Goal: Information Seeking & Learning: Learn about a topic

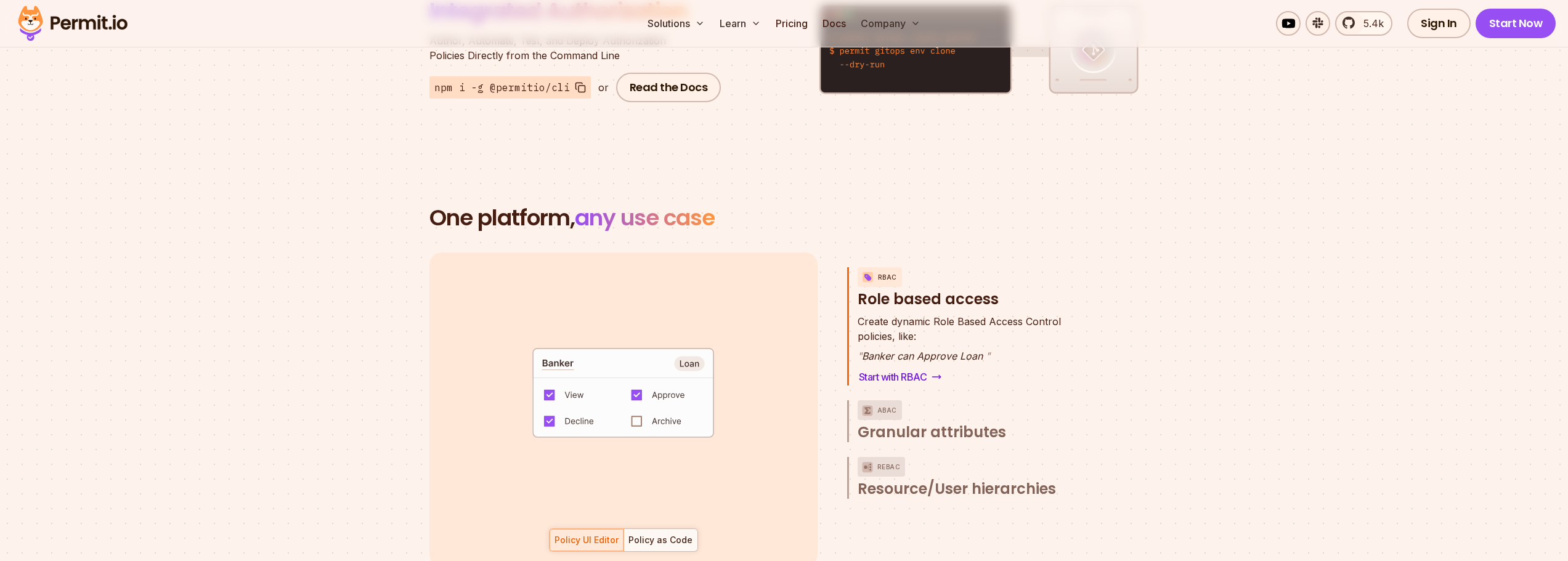
scroll to position [1662, 0]
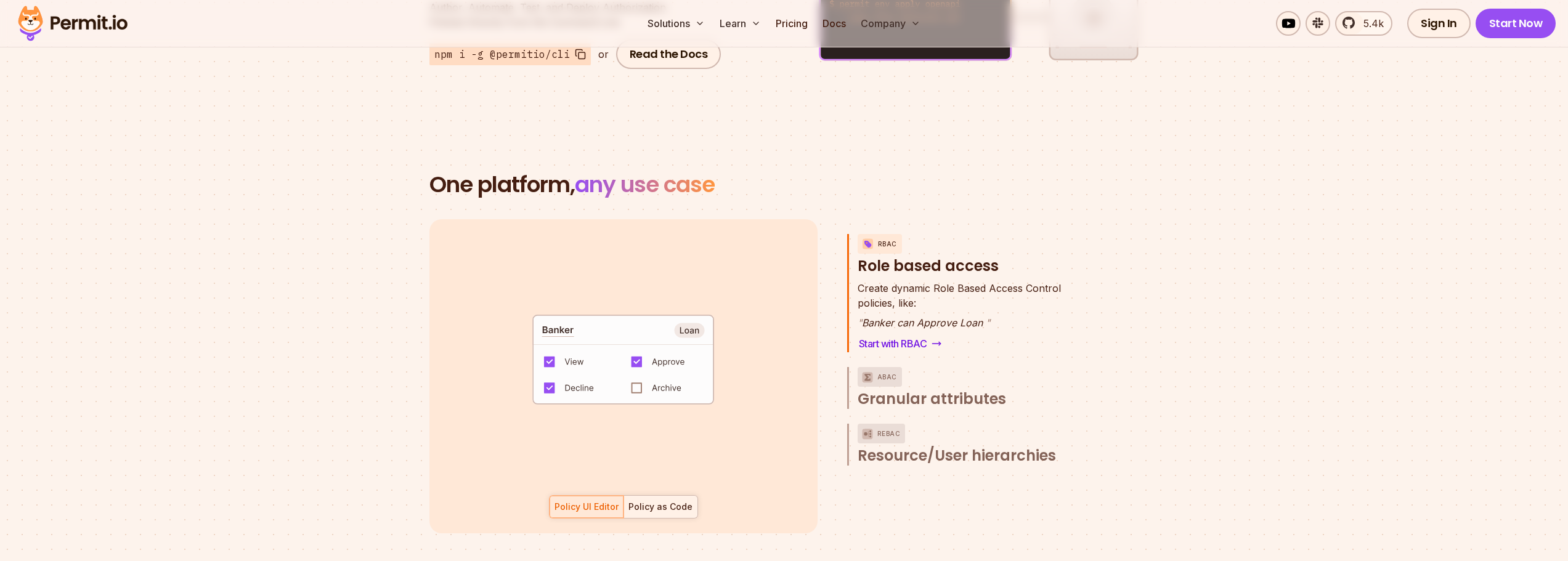
click at [662, 501] on div "Policy as Code" at bounding box center [660, 507] width 64 height 13
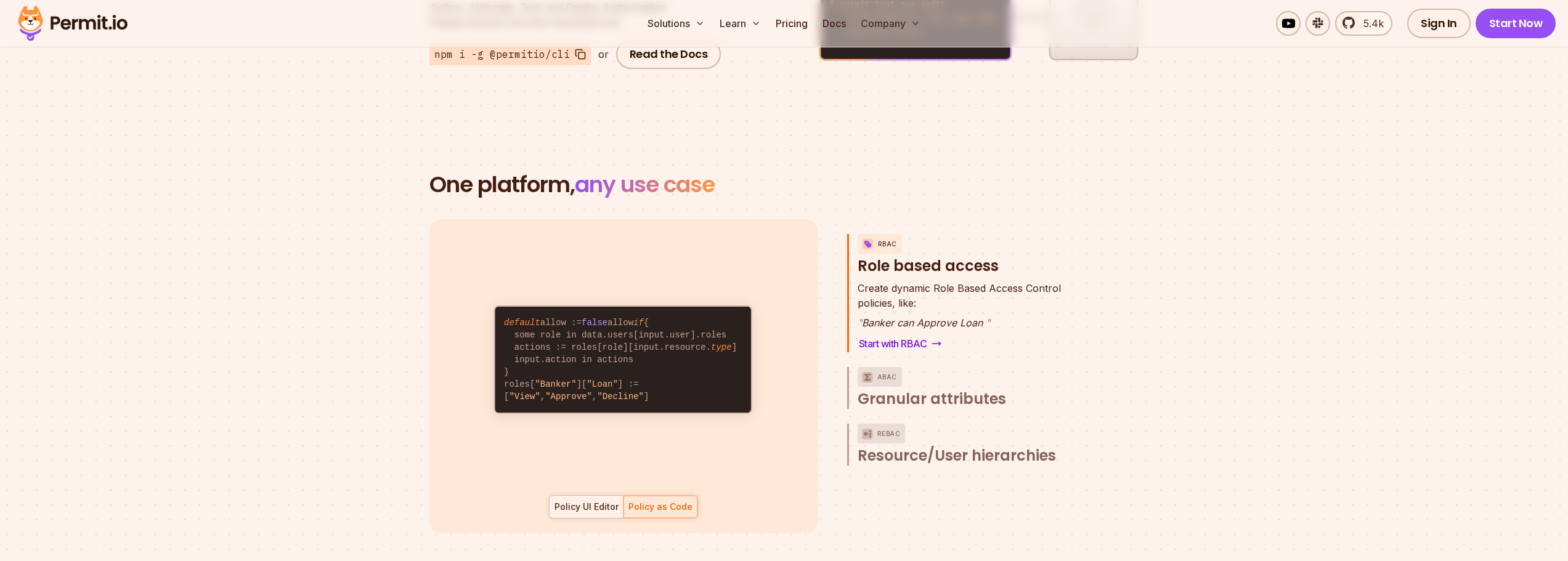
click at [604, 501] on div "Policy UI Editor" at bounding box center [586, 507] width 64 height 13
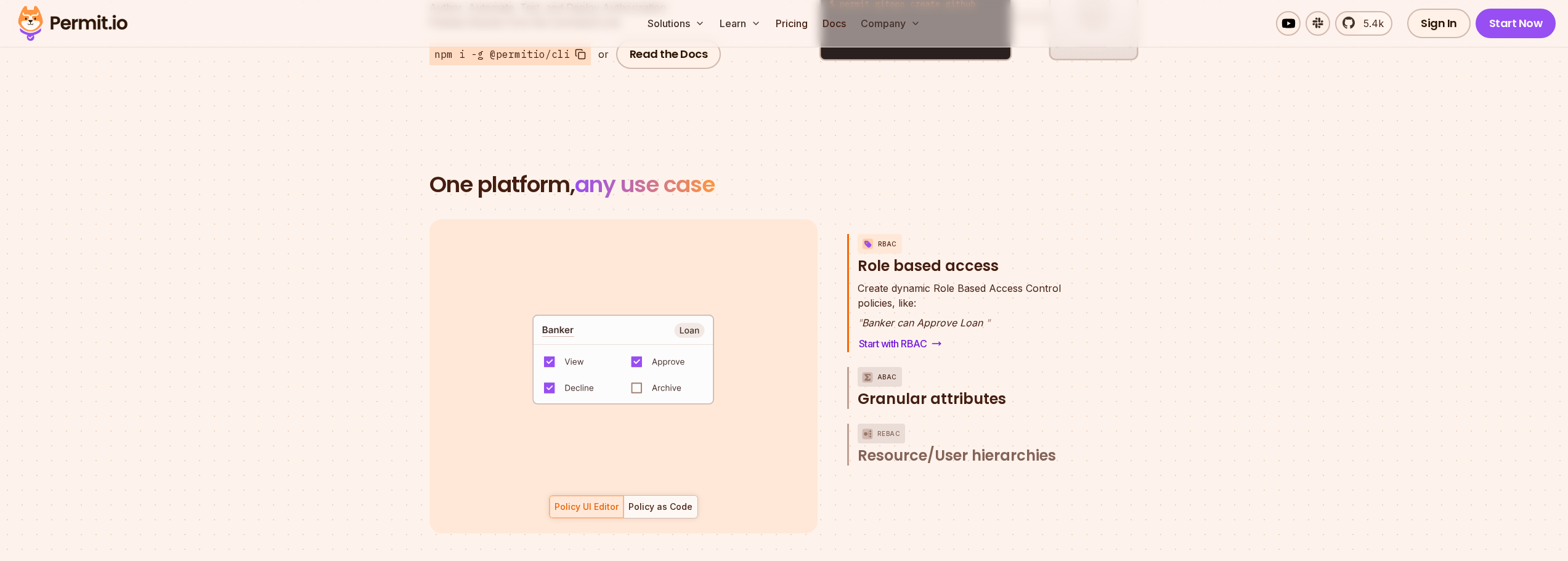
click at [887, 367] on p "ABAC" at bounding box center [887, 376] width 20 height 20
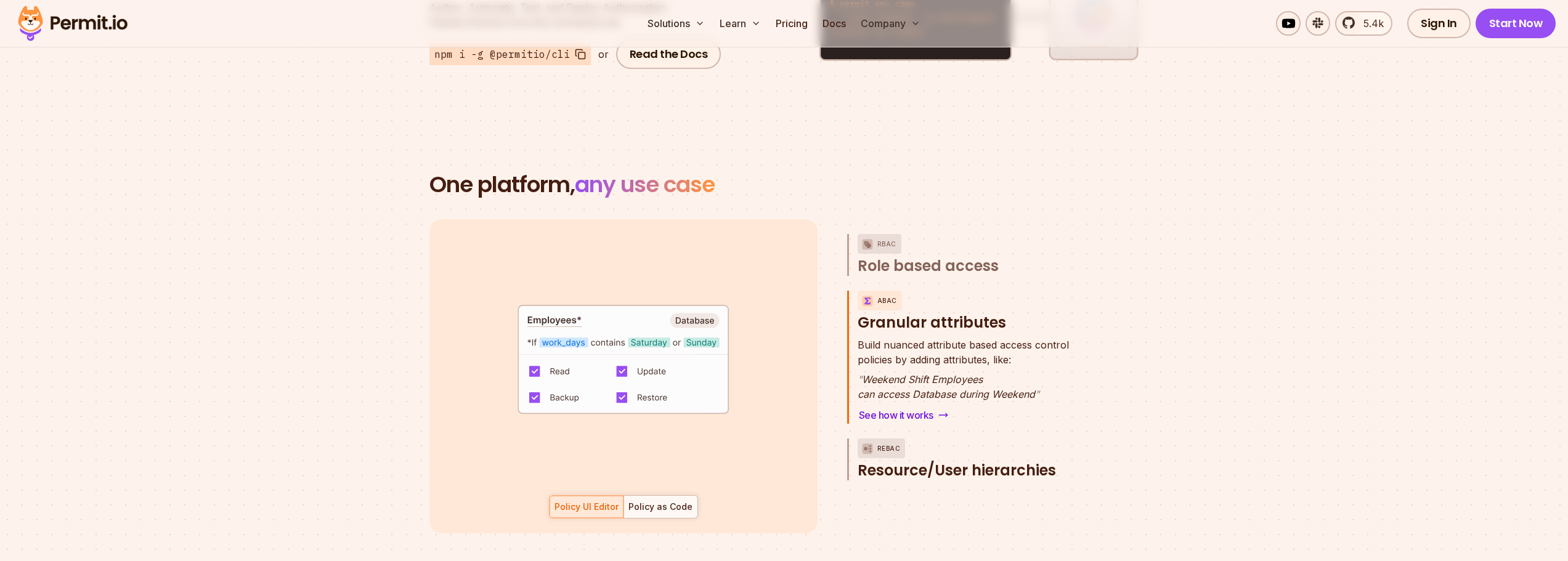
click at [886, 438] on p "ReBAC" at bounding box center [889, 447] width 24 height 20
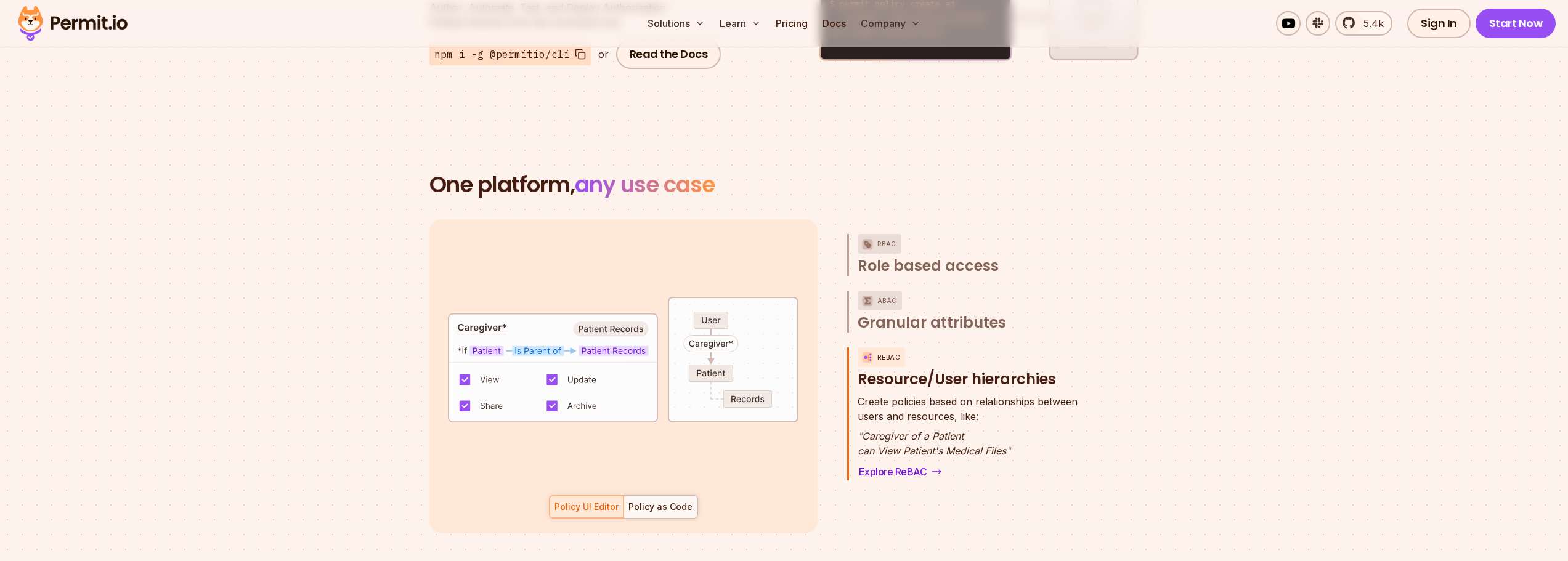
click at [456, 314] on code "default allow := false allow if { patient_caregiver = true } patient_caregiver …" at bounding box center [623, 385] width 349 height 278
drag, startPoint x: 460, startPoint y: 313, endPoint x: 491, endPoint y: 313, distance: 31.0
click at [490, 313] on code "default allow := false allow if { patient_caregiver = true } patient_caregiver …" at bounding box center [623, 385] width 349 height 278
click at [501, 313] on code "default allow := false allow if { patient_caregiver = true } patient_caregiver …" at bounding box center [623, 385] width 349 height 278
drag, startPoint x: 502, startPoint y: 313, endPoint x: 467, endPoint y: 313, distance: 35.0
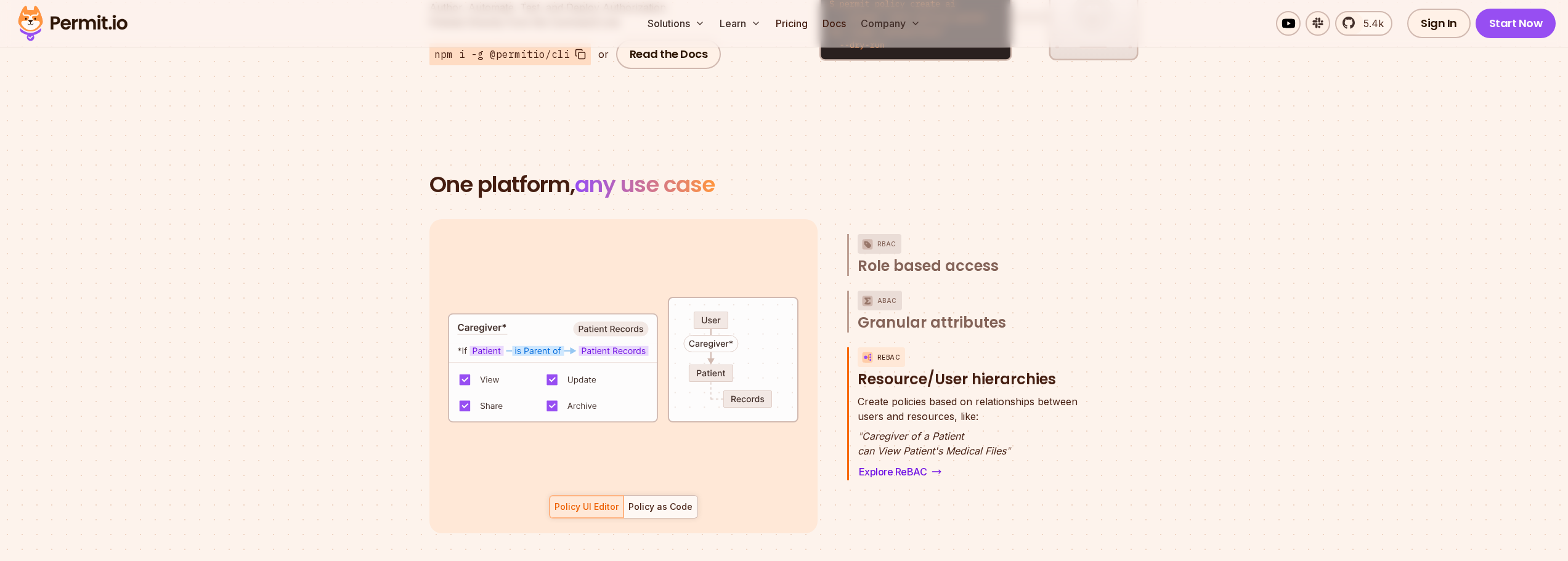
click at [468, 313] on code "default allow := false allow if { patient_caregiver = true } patient_caregiver …" at bounding box center [623, 385] width 349 height 278
click at [456, 312] on code "default allow := false allow if { patient_caregiver = true } patient_caregiver …" at bounding box center [623, 385] width 349 height 278
drag, startPoint x: 456, startPoint y: 311, endPoint x: 505, endPoint y: 312, distance: 49.0
click at [505, 312] on code "default allow := false allow if { patient_caregiver = true } patient_caregiver …" at bounding box center [623, 385] width 349 height 278
click at [496, 314] on div at bounding box center [496, 314] width 0 height 0
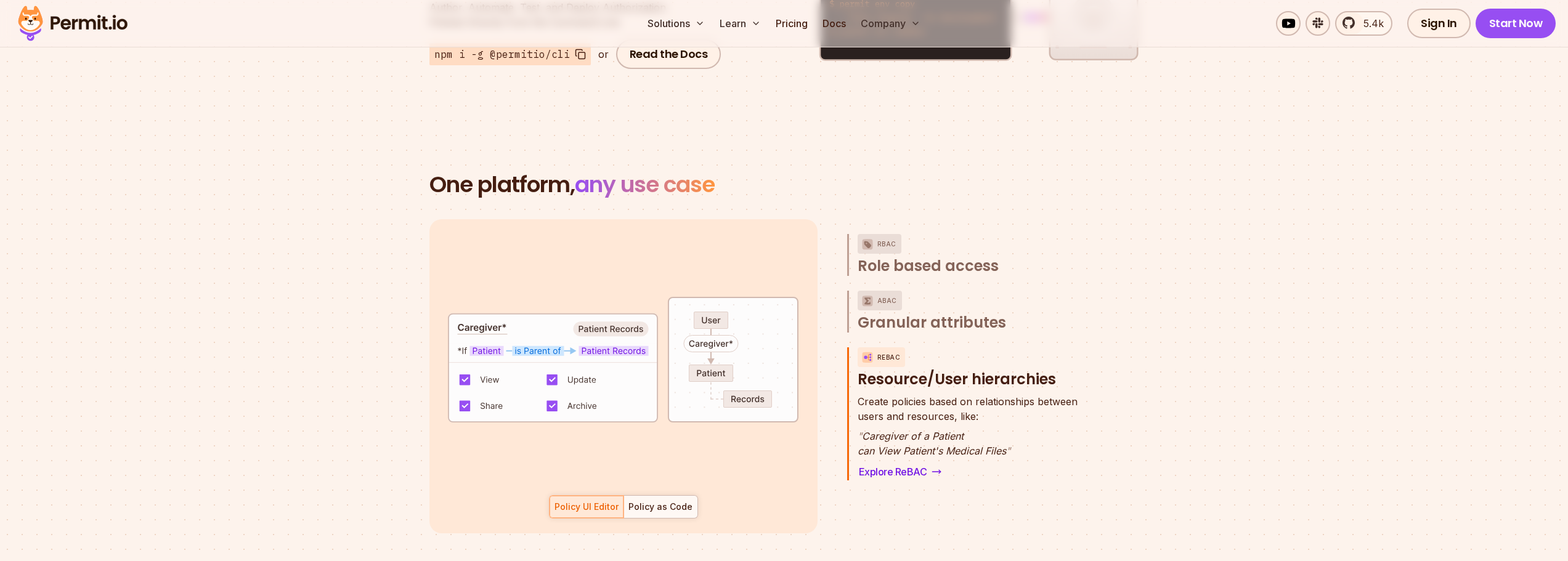
click at [604, 275] on code "default allow := false allow if { patient_caregiver = true } patient_caregiver …" at bounding box center [623, 385] width 349 height 278
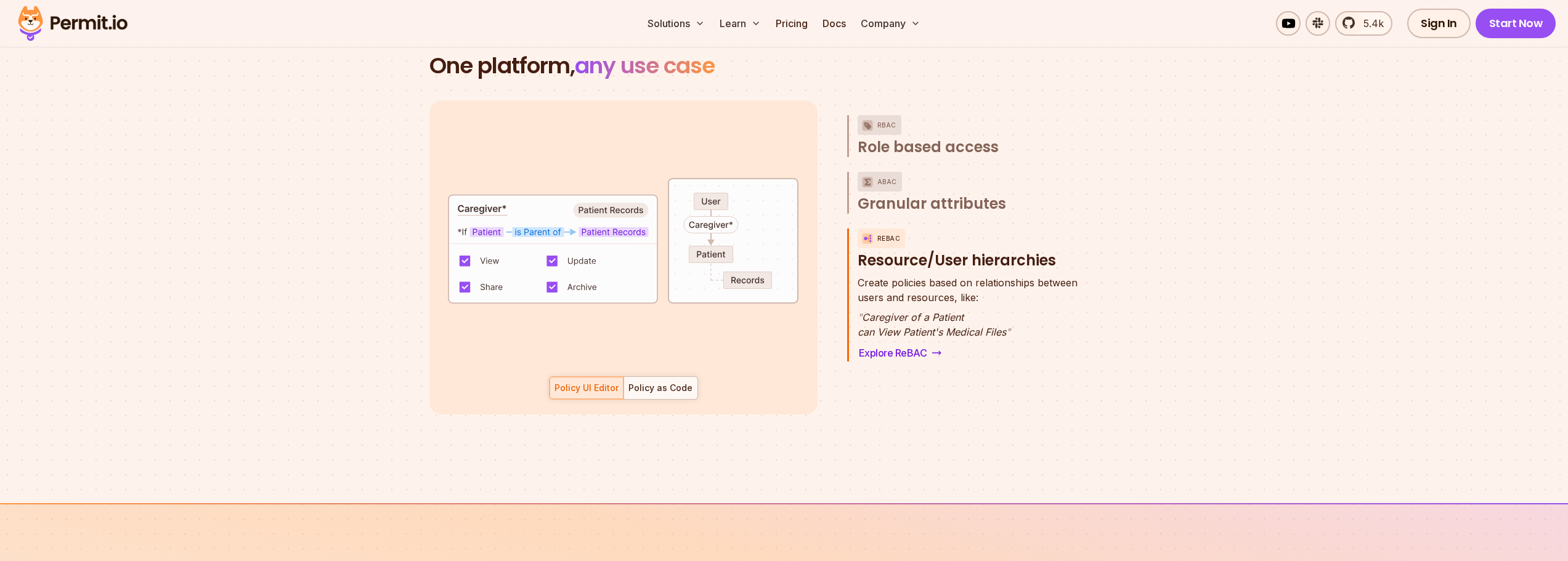
scroll to position [1724, 0]
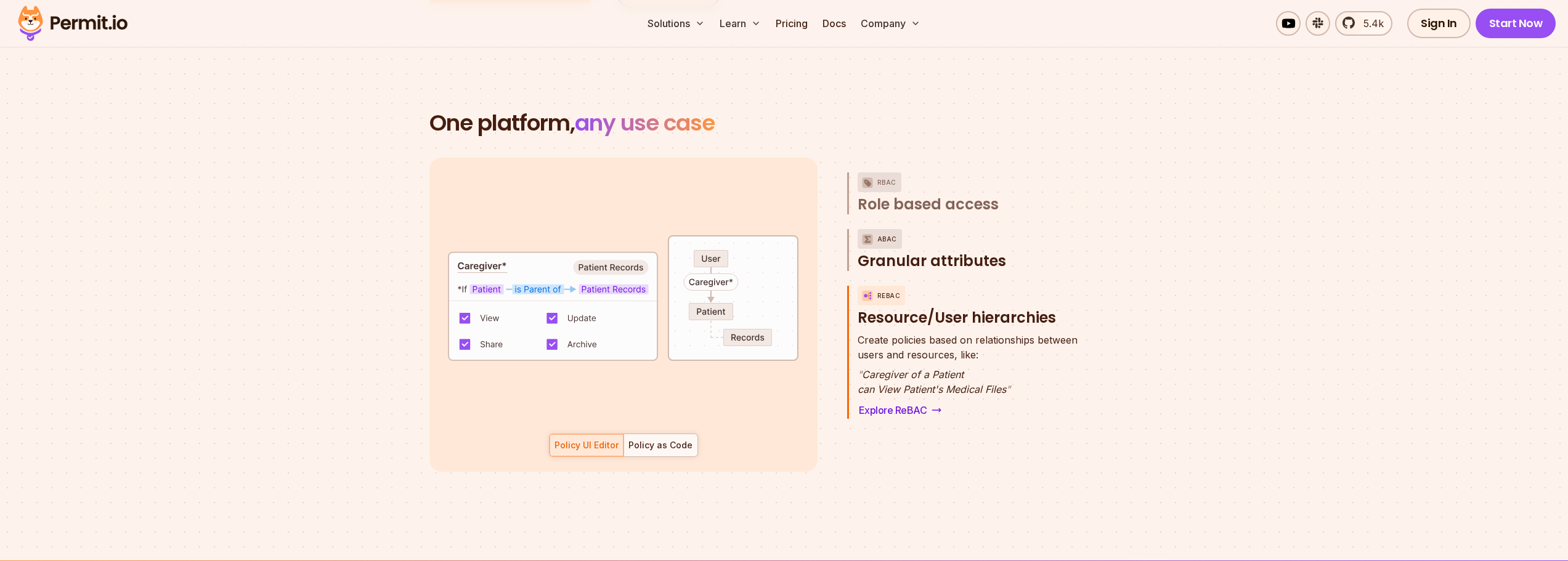
click at [890, 229] on p "ABAC" at bounding box center [887, 238] width 20 height 20
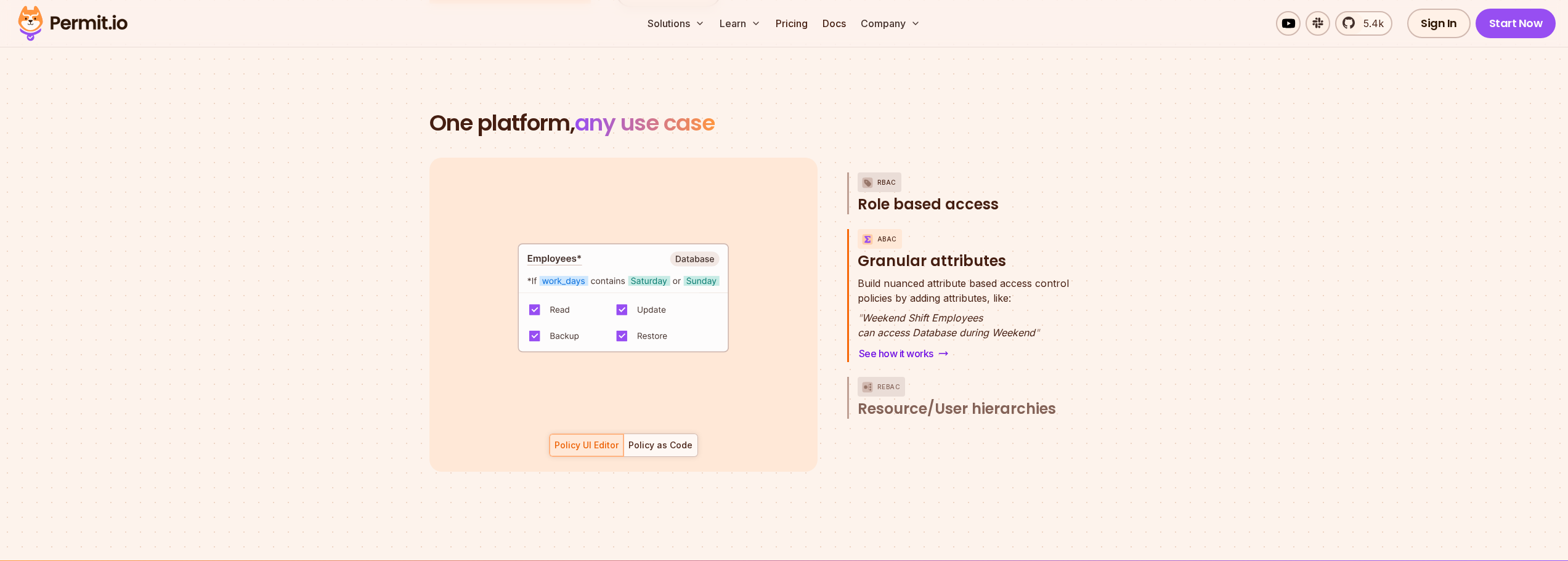
click at [887, 172] on p "RBAC" at bounding box center [887, 182] width 19 height 20
